Goal: Check status: Check status

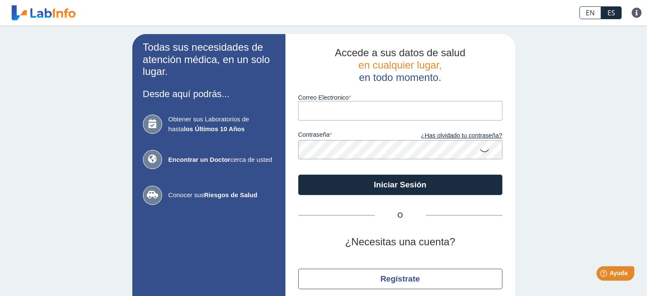
click at [418, 115] on input "Correo Electronico" at bounding box center [400, 110] width 204 height 19
type input "[EMAIL_ADDRESS][DOMAIN_NAME]"
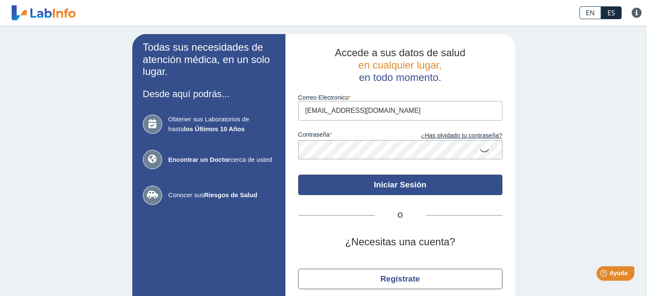
click at [400, 190] on button "Iniciar Sesión" at bounding box center [400, 184] width 204 height 20
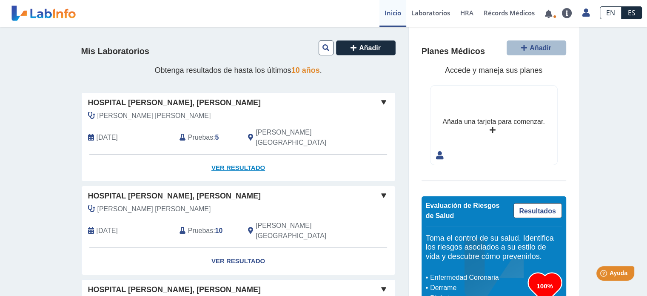
click at [236, 155] on link "Ver Resultado" at bounding box center [238, 167] width 313 height 27
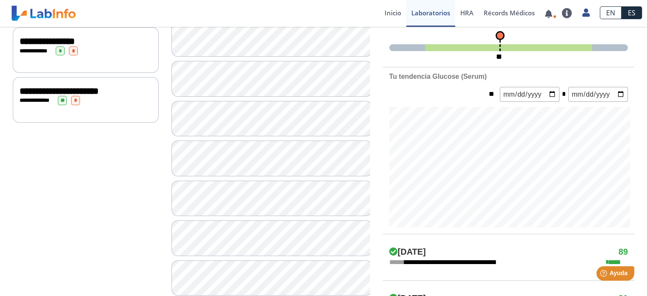
scroll to position [255, 0]
click at [105, 96] on div "**********" at bounding box center [86, 90] width 132 height 10
